Goal: Information Seeking & Learning: Check status

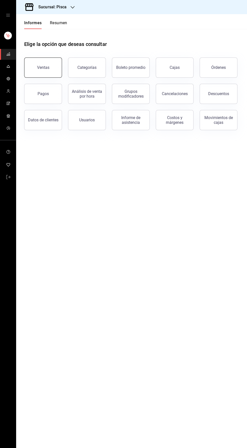
click at [47, 69] on font "Ventas" at bounding box center [43, 67] width 12 height 5
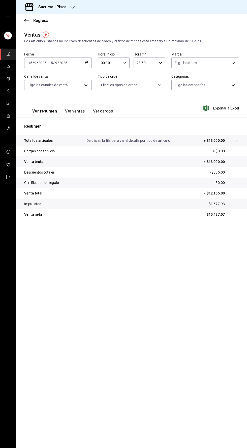
click at [73, 114] on button "Ver ventas" at bounding box center [75, 112] width 20 height 9
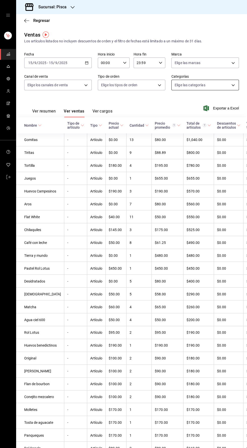
click at [221, 81] on body "Sucursal: Pisca Regresar Ventas Los artículos listados no incluyen descuentos d…" at bounding box center [123, 224] width 247 height 448
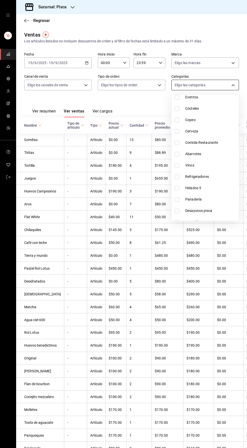
scroll to position [91, 0]
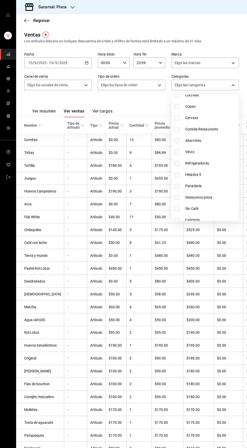
click at [174, 176] on li "Helados 5" at bounding box center [205, 174] width 67 height 11
type input "2e004ecd-0e99-4f20-a2e6-b893d6da9dab"
checkbox input "true"
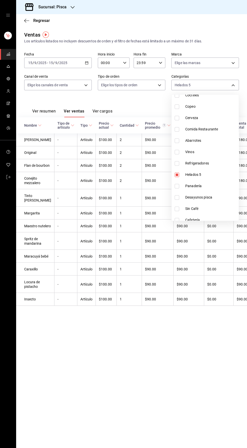
click at [21, 109] on div at bounding box center [123, 224] width 247 height 448
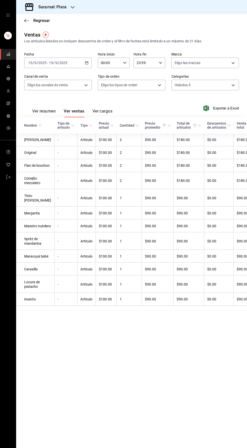
click at [86, 61] on \(Stroke\) "button" at bounding box center [86, 61] width 0 height 0
click at [40, 128] on li "Rango de fechas" at bounding box center [47, 123] width 47 height 11
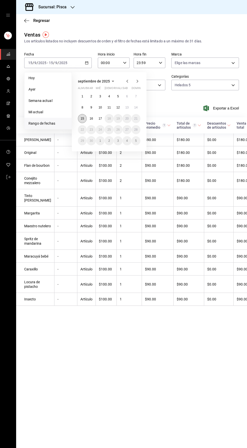
click at [82, 118] on font "15" at bounding box center [82, 119] width 3 height 4
